Goal: Check status: Check status

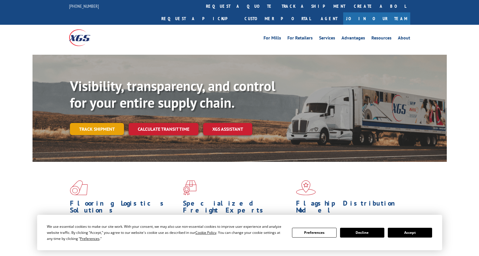
click at [101, 123] on link "Track shipment" at bounding box center [97, 129] width 54 height 12
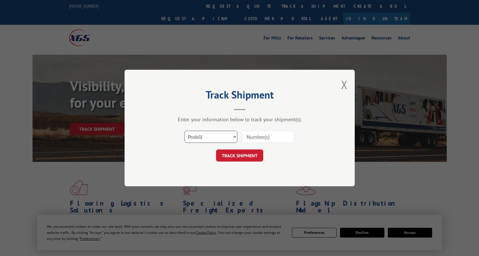
click at [219, 135] on select "Select category... Probill BOL PO" at bounding box center [210, 137] width 53 height 12
select select "bol"
click at [184, 131] on select "Select category... Probill BOL PO" at bounding box center [210, 137] width 53 height 12
click at [258, 137] on input at bounding box center [268, 137] width 53 height 12
paste input "2879517"
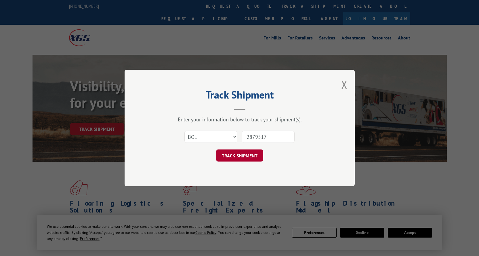
type input "2879517"
click at [253, 153] on button "TRACK SHIPMENT" at bounding box center [239, 155] width 47 height 12
